Goal: Check status: Check status

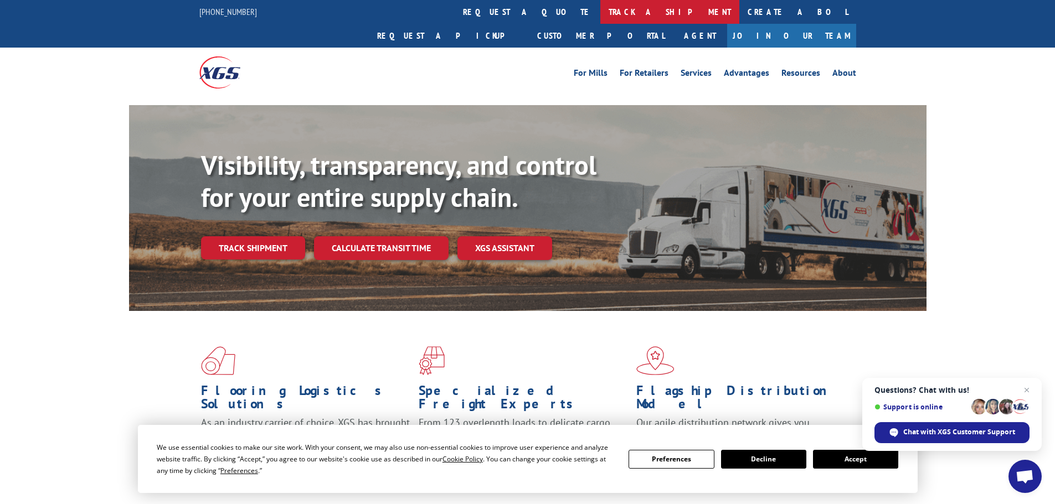
click at [600, 15] on link "track a shipment" at bounding box center [669, 12] width 139 height 24
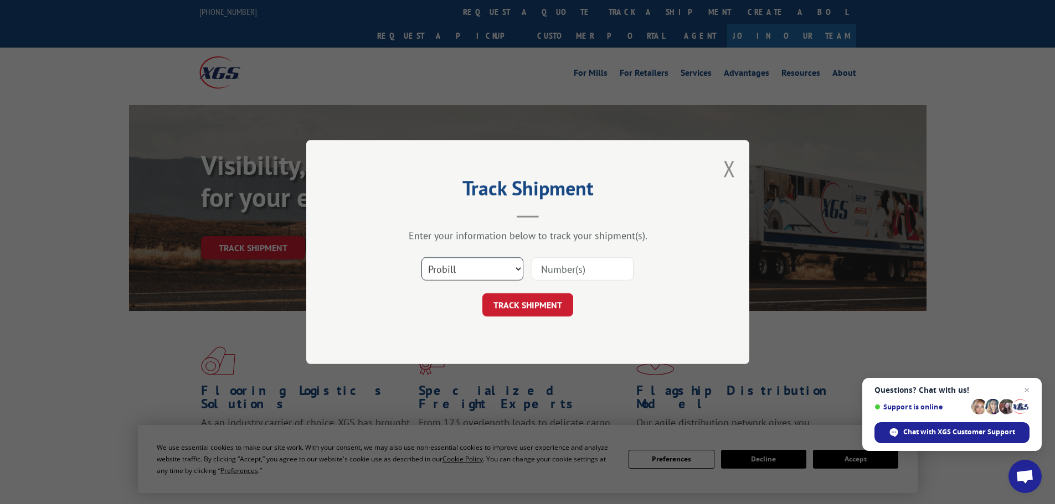
click at [514, 263] on select "Select category... Probill BOL PO" at bounding box center [472, 268] width 102 height 23
select select "po"
click at [421, 257] on select "Select category... Probill BOL PO" at bounding box center [472, 268] width 102 height 23
click at [584, 266] on input at bounding box center [583, 268] width 102 height 23
click at [512, 270] on select "Select category... Probill BOL PO" at bounding box center [472, 268] width 102 height 23
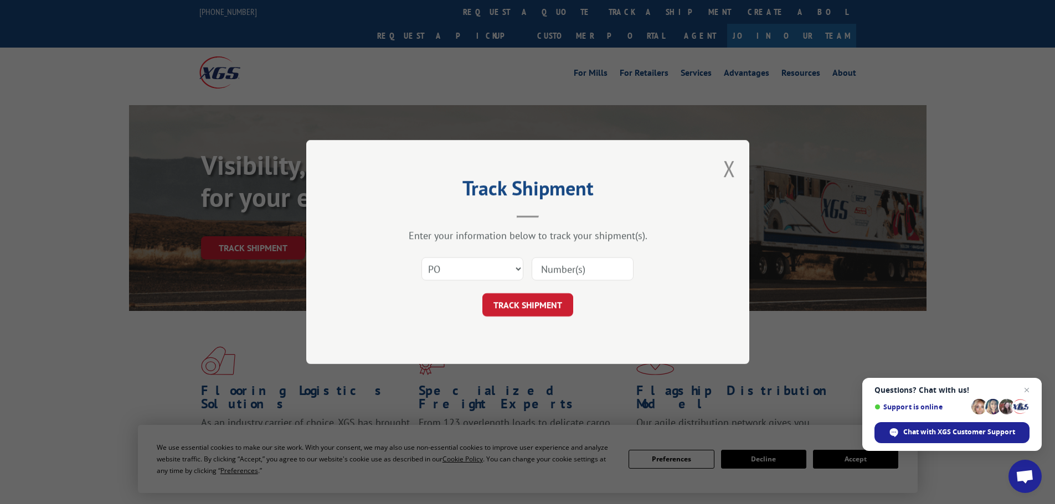
click at [602, 262] on input at bounding box center [583, 268] width 102 height 23
type input "6100048297"
click at [565, 296] on button "TRACK SHIPMENT" at bounding box center [527, 304] width 91 height 23
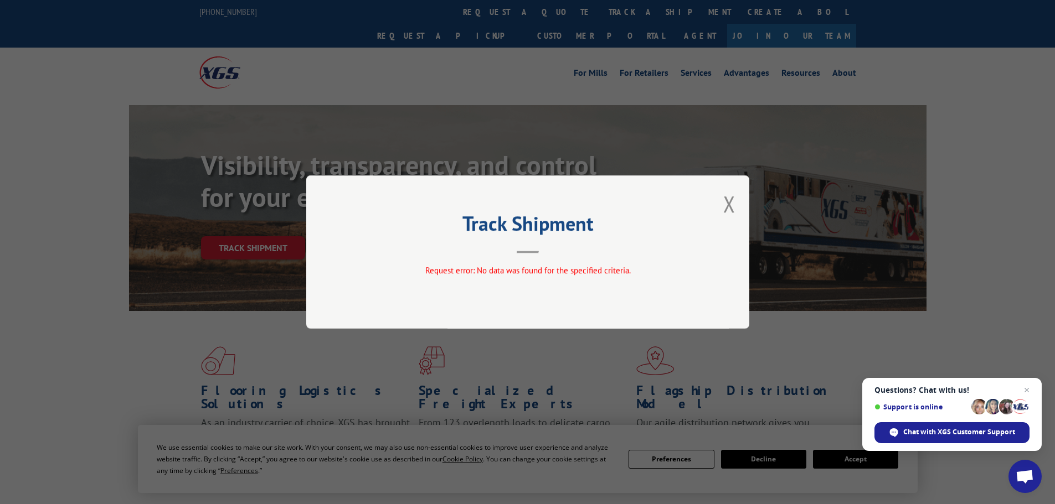
click at [737, 207] on div "Track Shipment Request error: No data was found for the specified criteria." at bounding box center [527, 252] width 443 height 153
click at [731, 205] on button "Close modal" at bounding box center [729, 203] width 12 height 29
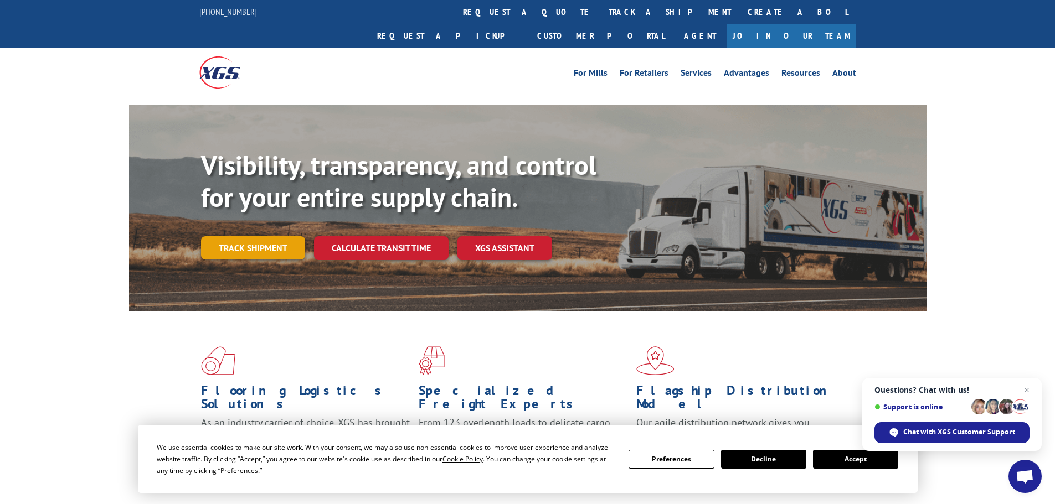
click at [279, 236] on link "Track shipment" at bounding box center [253, 247] width 104 height 23
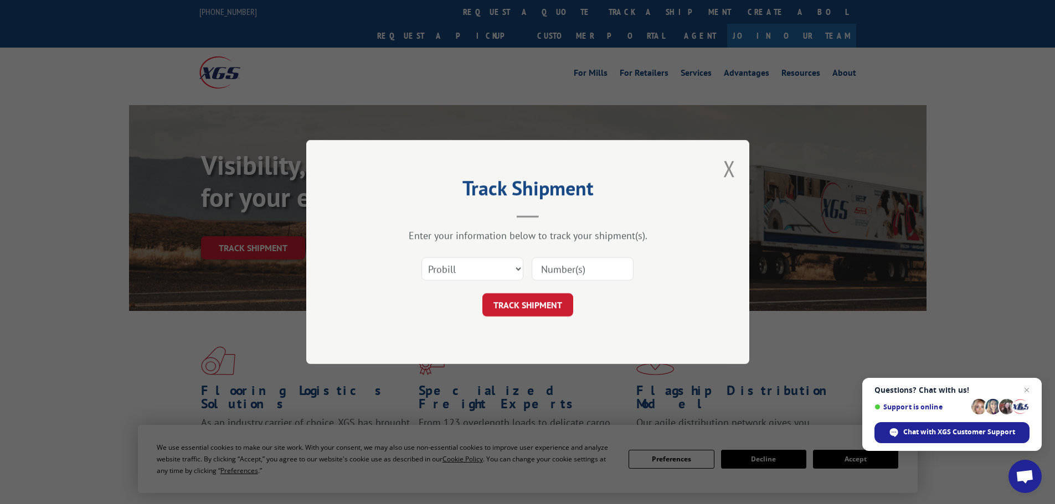
click at [607, 265] on input at bounding box center [583, 268] width 102 height 23
type input "6100048297"
click at [550, 306] on button "TRACK SHIPMENT" at bounding box center [527, 304] width 91 height 23
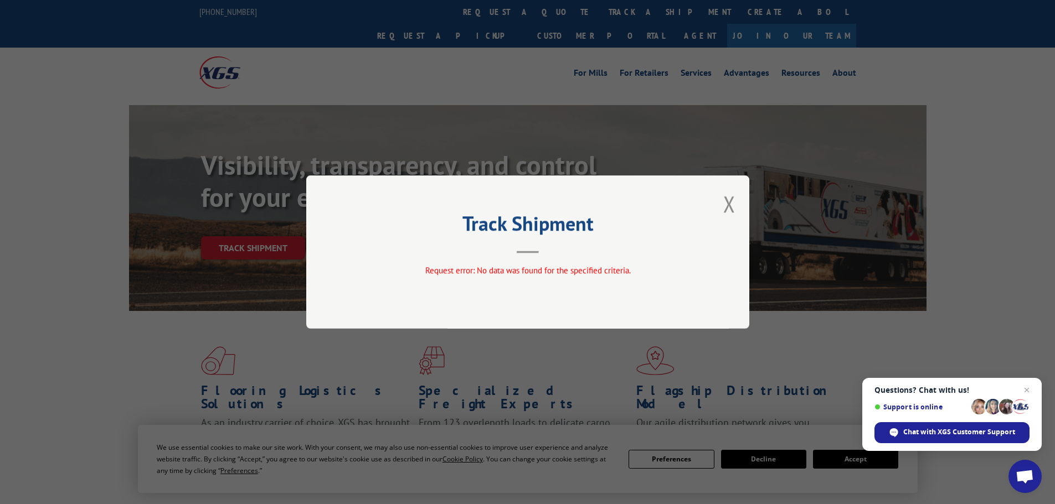
click at [738, 205] on div "Track Shipment Request error: No data was found for the specified criteria." at bounding box center [527, 252] width 443 height 153
click at [724, 207] on button "Close modal" at bounding box center [729, 203] width 12 height 29
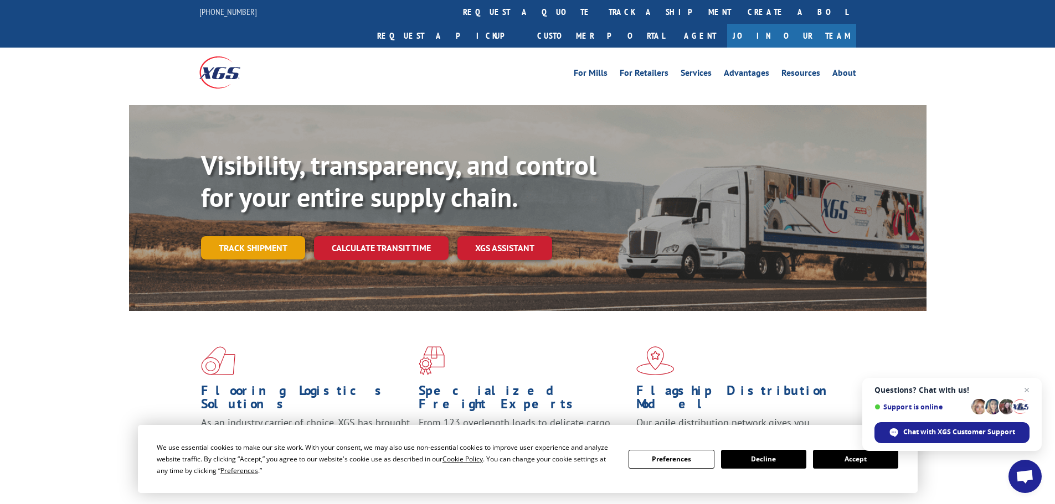
click at [226, 236] on link "Track shipment" at bounding box center [253, 247] width 104 height 23
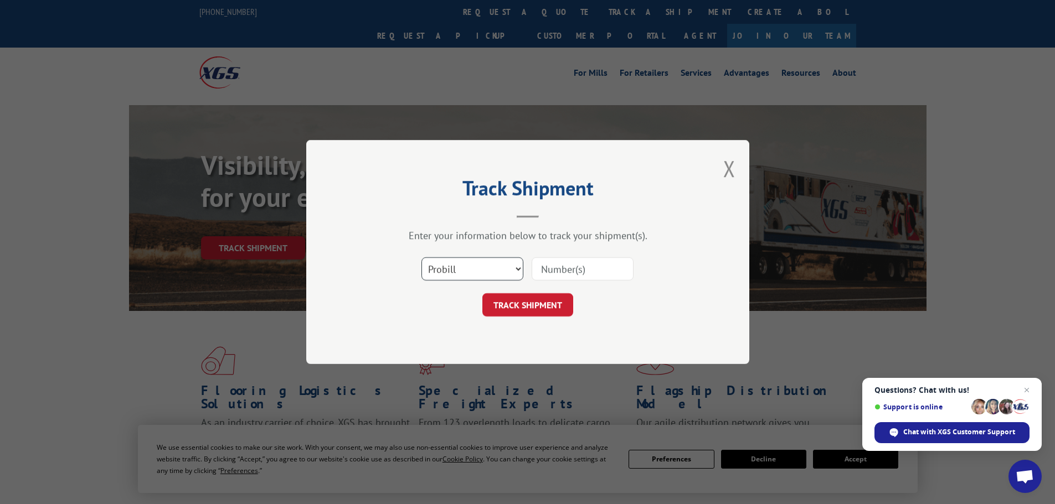
click at [466, 272] on select "Select category... Probill BOL PO" at bounding box center [472, 268] width 102 height 23
select select "bol"
click at [421, 257] on select "Select category... Probill BOL PO" at bounding box center [472, 268] width 102 height 23
click at [580, 275] on input at bounding box center [583, 268] width 102 height 23
type input "6100048297"
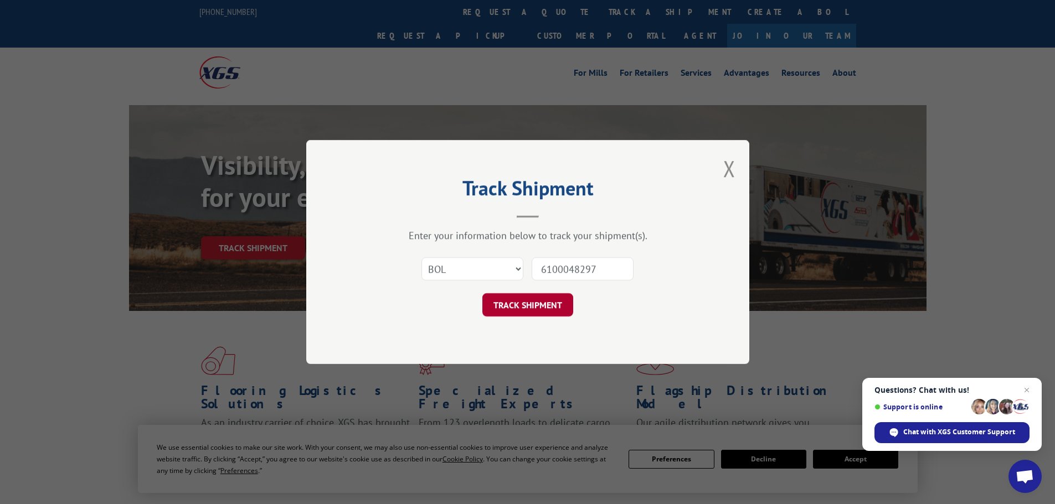
click at [529, 311] on button "TRACK SHIPMENT" at bounding box center [527, 304] width 91 height 23
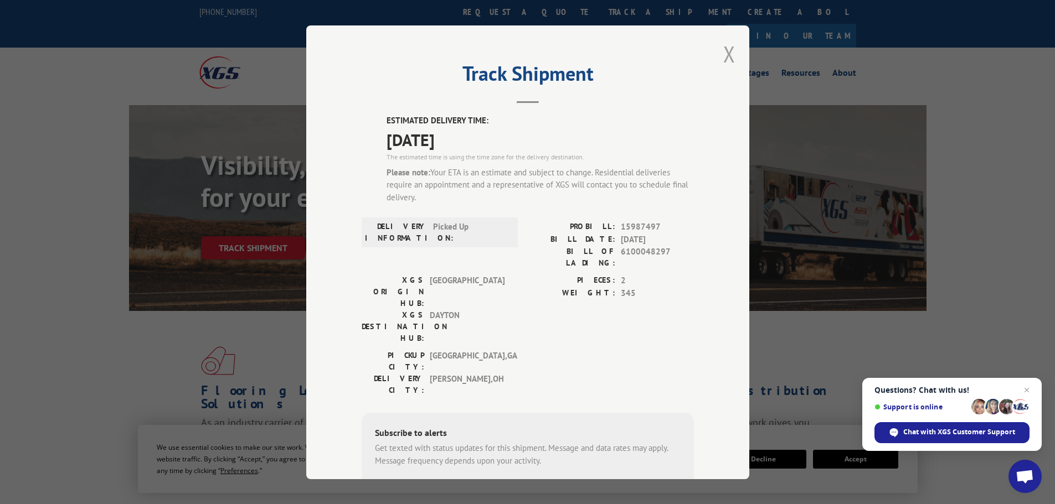
click at [723, 54] on button "Close modal" at bounding box center [729, 53] width 12 height 29
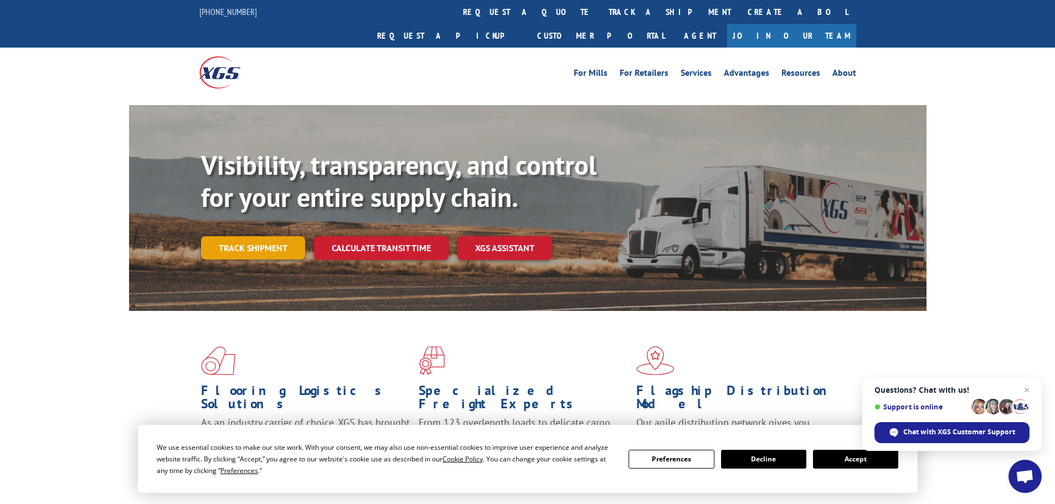
click at [258, 236] on link "Track shipment" at bounding box center [253, 247] width 104 height 23
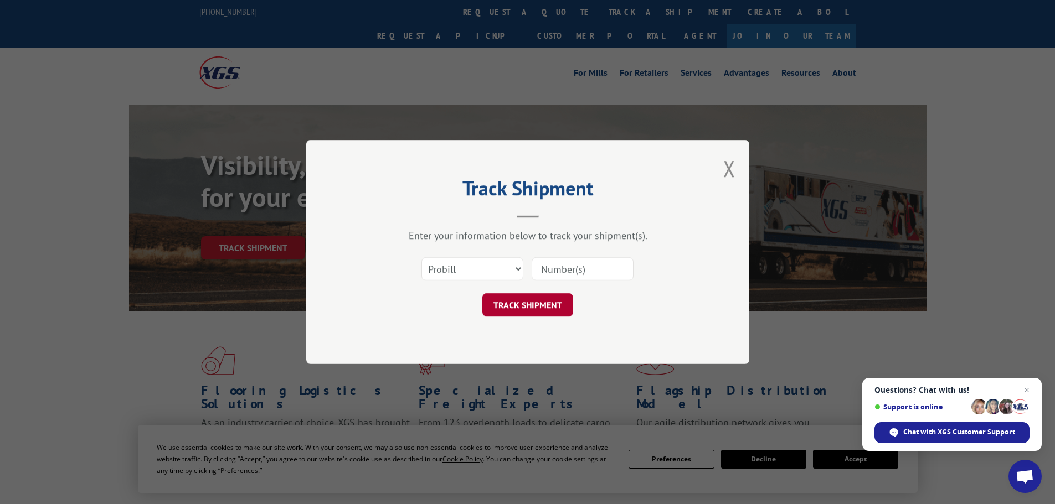
drag, startPoint x: 559, startPoint y: 273, endPoint x: 561, endPoint y: 303, distance: 29.9
click at [560, 272] on input at bounding box center [583, 268] width 102 height 23
type input "6100048297"
click at [516, 310] on button "TRACK SHIPMENT" at bounding box center [527, 304] width 91 height 23
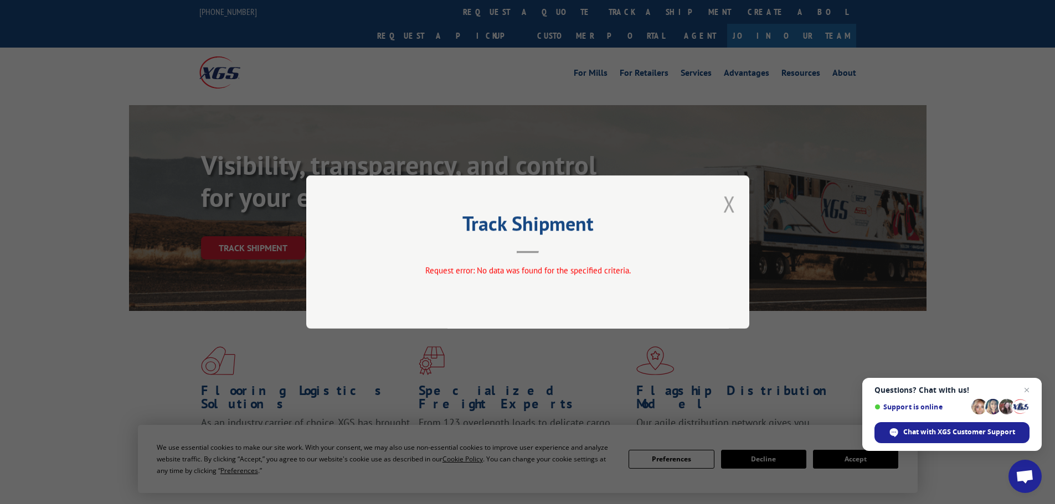
click at [730, 202] on button "Close modal" at bounding box center [729, 203] width 12 height 29
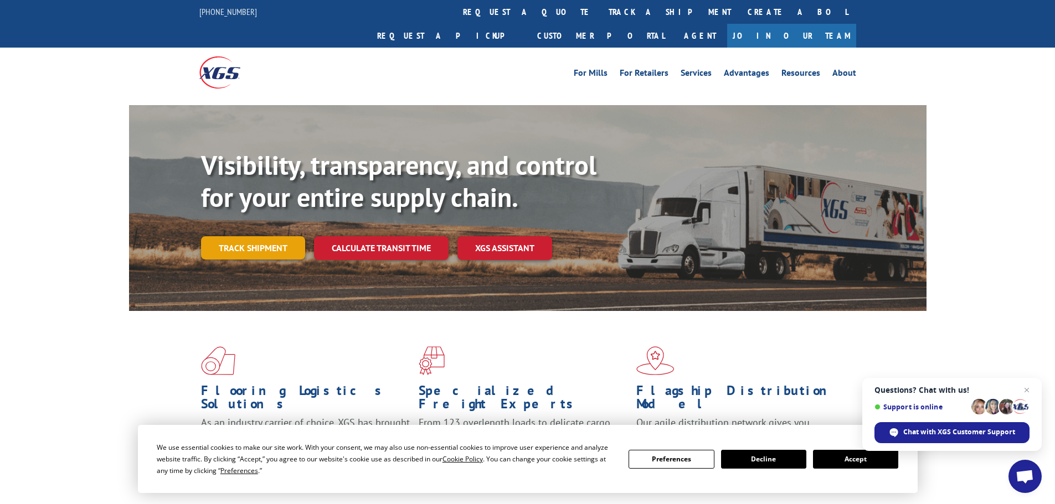
click at [246, 236] on link "Track shipment" at bounding box center [253, 247] width 104 height 23
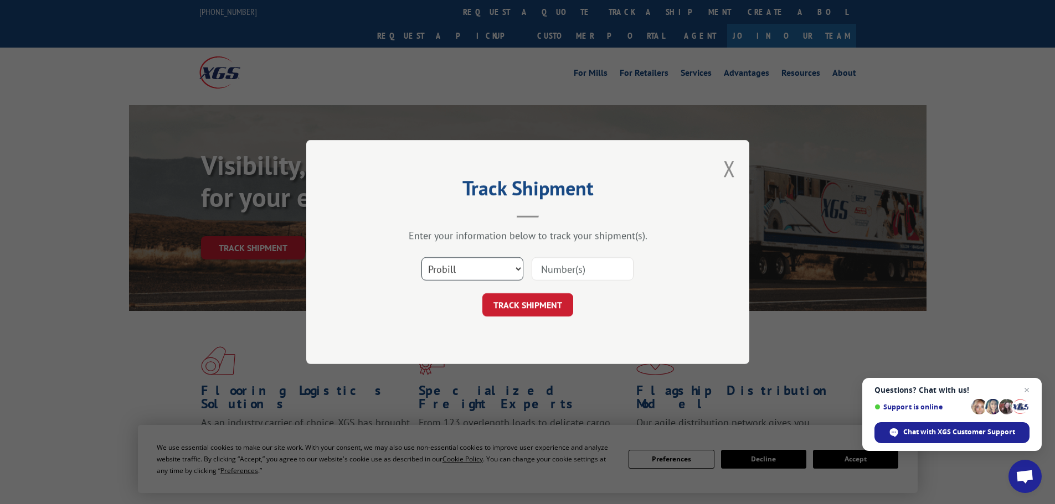
click at [503, 267] on select "Select category... Probill BOL PO" at bounding box center [472, 268] width 102 height 23
select select "bol"
click at [421, 257] on select "Select category... Probill BOL PO" at bounding box center [472, 268] width 102 height 23
click at [549, 302] on button "TRACK SHIPMENT" at bounding box center [527, 304] width 91 height 23
click at [556, 271] on input at bounding box center [583, 268] width 102 height 23
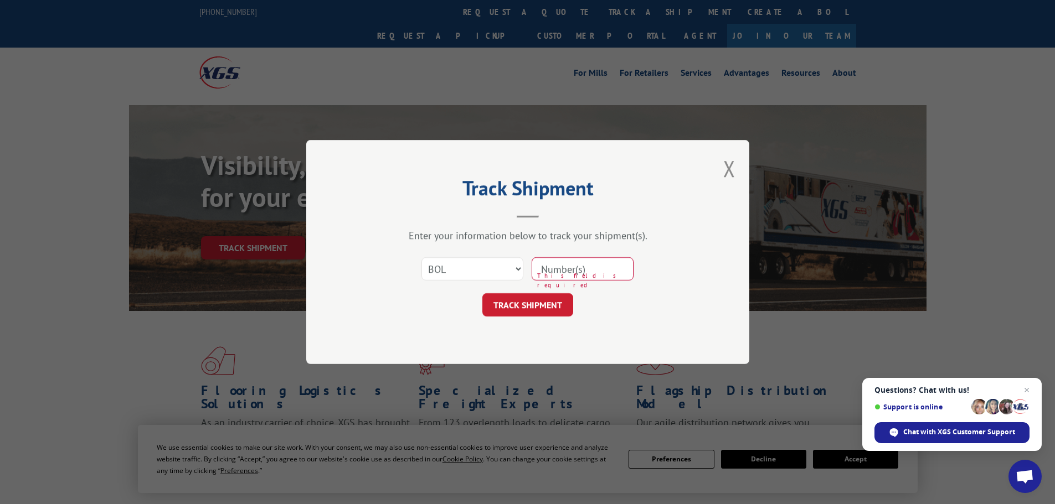
type input "6100048297"
click at [544, 303] on button "TRACK SHIPMENT" at bounding box center [527, 304] width 91 height 23
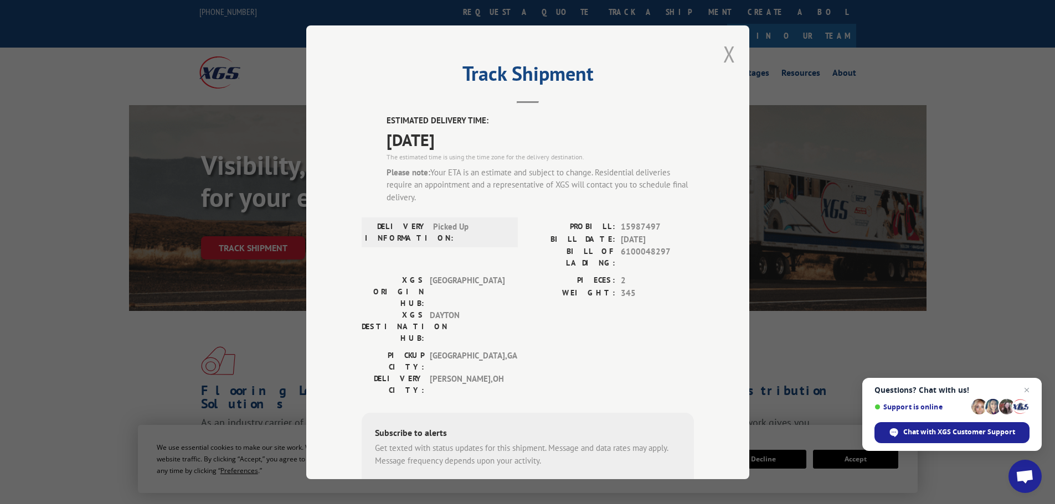
click at [729, 56] on button "Close modal" at bounding box center [729, 53] width 12 height 29
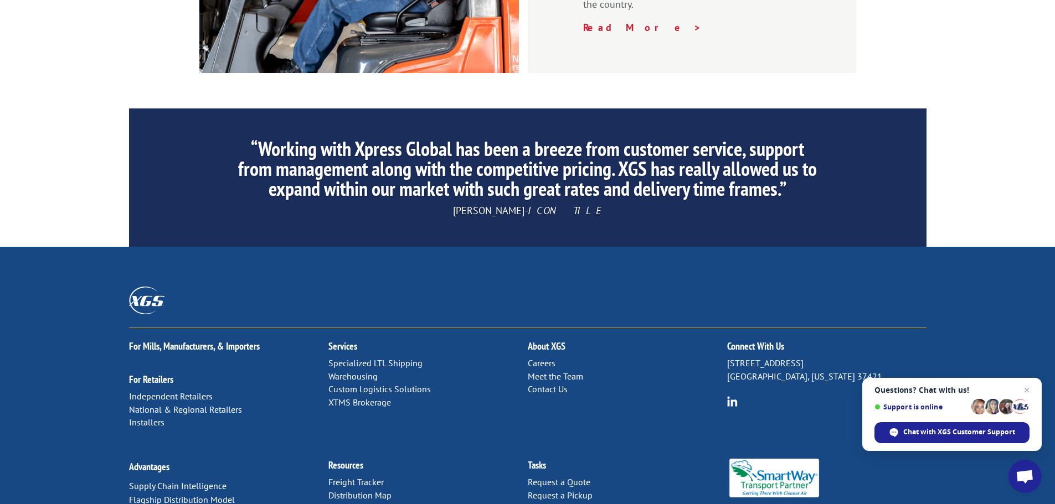
scroll to position [1632, 0]
